Goal: Information Seeking & Learning: Check status

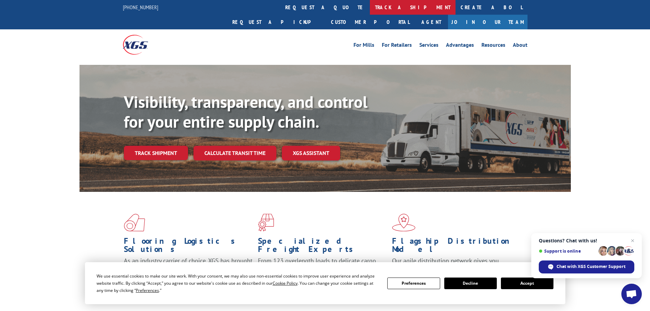
click at [370, 8] on link "track a shipment" at bounding box center [413, 7] width 86 height 15
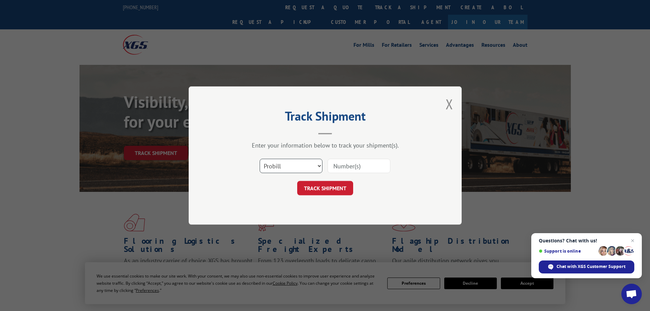
click at [283, 163] on select "Select category... Probill BOL PO" at bounding box center [291, 166] width 63 height 14
select select "bol"
click at [260, 159] on select "Select category... Probill BOL PO" at bounding box center [291, 166] width 63 height 14
click at [343, 166] on input at bounding box center [359, 166] width 63 height 14
paste input "5329269"
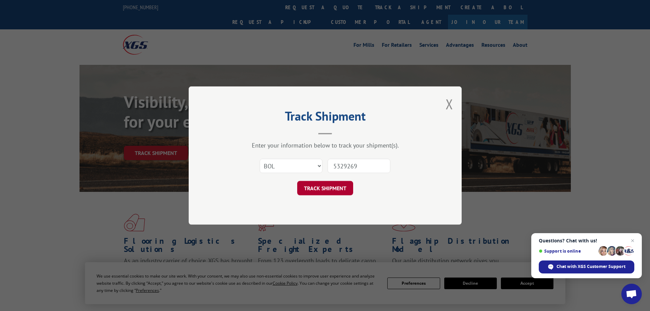
type input "5329269"
click at [333, 187] on button "TRACK SHIPMENT" at bounding box center [325, 188] width 56 height 14
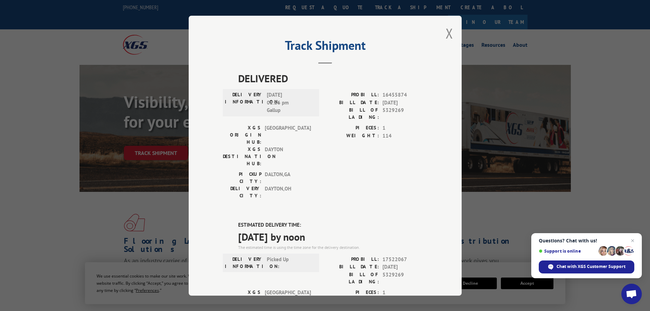
drag, startPoint x: 236, startPoint y: 183, endPoint x: 329, endPoint y: 201, distance: 95.4
click at [329, 221] on div "ESTIMATED DELIVERY TIME: [DATE] by noon The estimated time is using the time zo…" at bounding box center [332, 235] width 189 height 29
copy div "ESTIMATED DELIVERY TIME: [DATE] by noon"
click at [447, 33] on button "Close modal" at bounding box center [450, 33] width 8 height 18
